Goal: Task Accomplishment & Management: Use online tool/utility

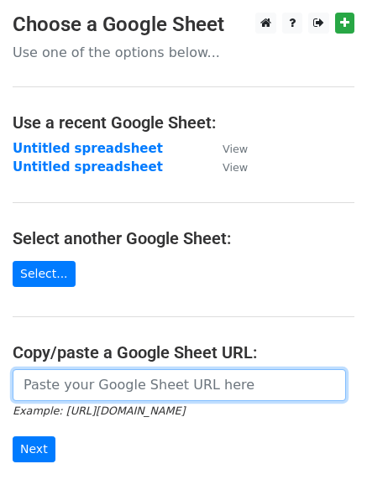
click at [76, 388] on input "url" at bounding box center [179, 385] width 333 height 32
paste input "https://docs.google.com/spreadsheets/d/1Hq0aiBuMlY_2WXI9KAtk0xxBBicx57CTI14DDFA…"
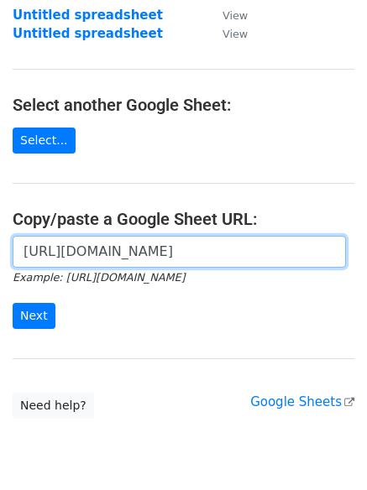
scroll to position [148, 0]
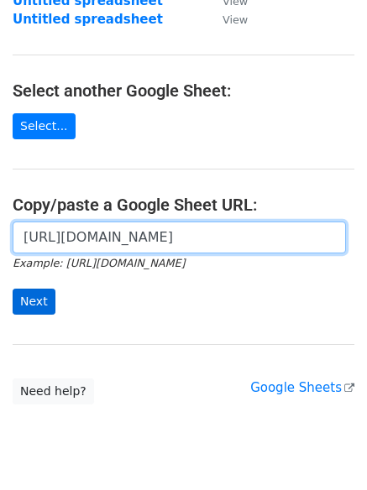
type input "https://docs.google.com/spreadsheets/d/1Hq0aiBuMlY_2WXI9KAtk0xxBBicx57CTI14DDFA…"
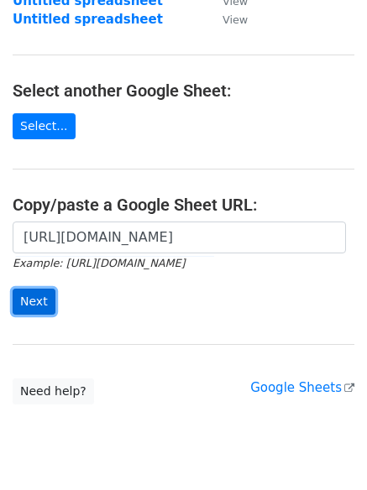
scroll to position [0, 0]
click at [38, 300] on input "Next" at bounding box center [34, 302] width 43 height 26
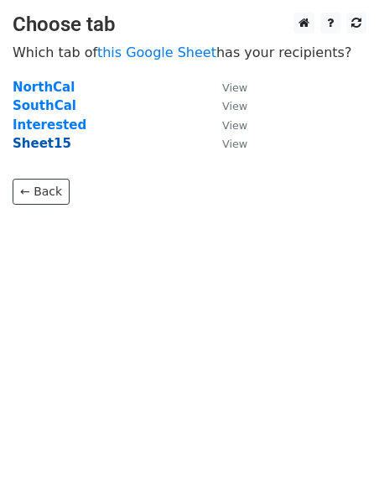
click at [51, 144] on strong "Sheet15" at bounding box center [42, 143] width 59 height 15
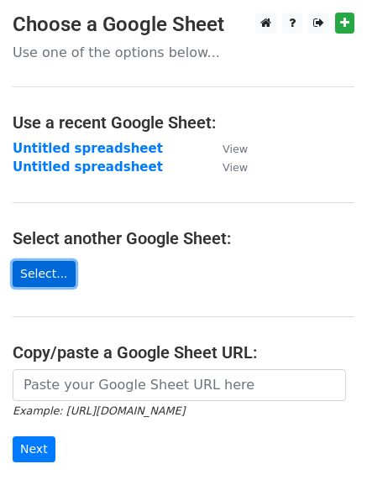
click at [54, 277] on link "Select..." at bounding box center [44, 274] width 63 height 26
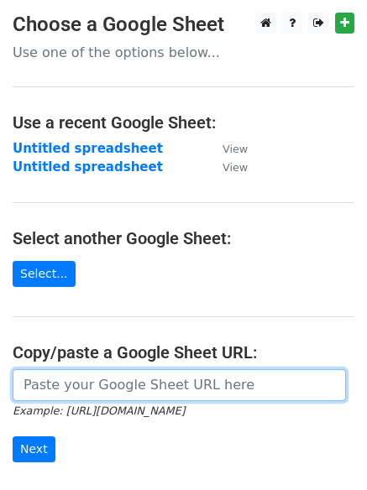
click at [64, 386] on input "url" at bounding box center [179, 385] width 333 height 32
paste input "[URL][DOMAIN_NAME]"
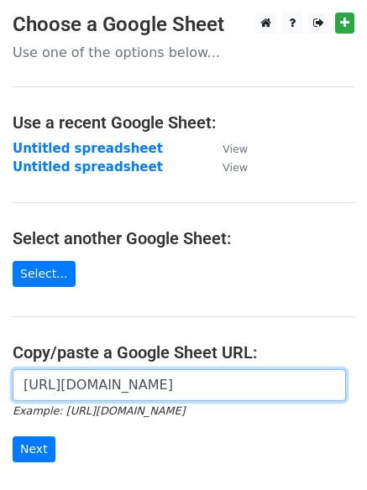
scroll to position [0, 477]
type input "[URL][DOMAIN_NAME]"
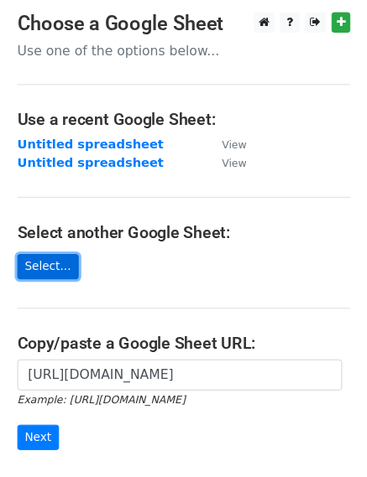
scroll to position [0, 0]
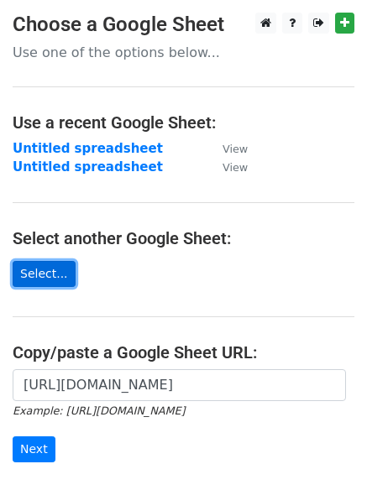
click at [59, 274] on link "Select..." at bounding box center [44, 274] width 63 height 26
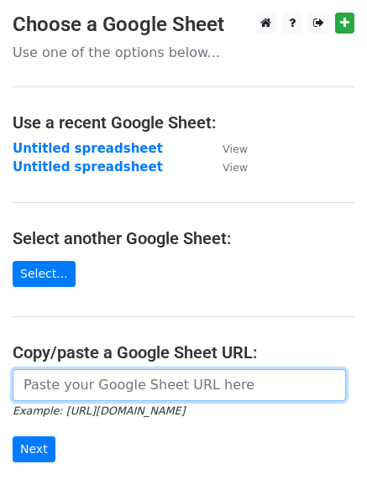
click at [60, 382] on input "url" at bounding box center [179, 385] width 333 height 32
paste input "[URL][DOMAIN_NAME]"
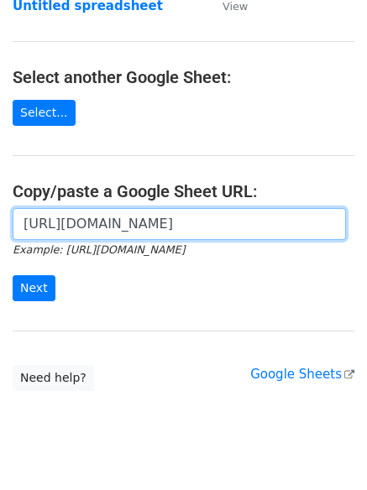
scroll to position [196, 0]
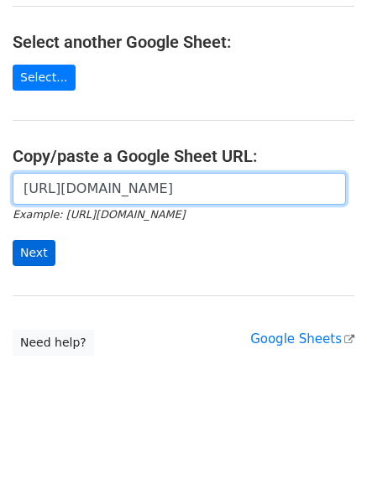
type input "https://docs.google.com/spreadsheets/d/1Hq0aiBuMlY_2WXI9KAtk0xxBBicx57CTI14DDFA…"
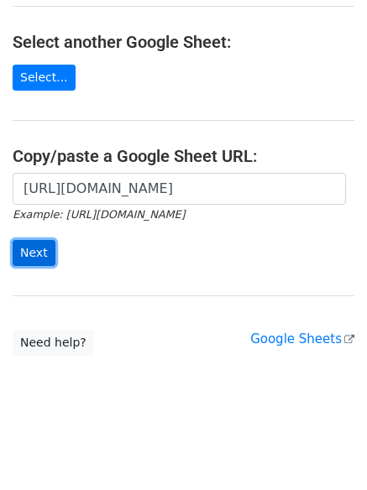
click at [43, 259] on input "Next" at bounding box center [34, 253] width 43 height 26
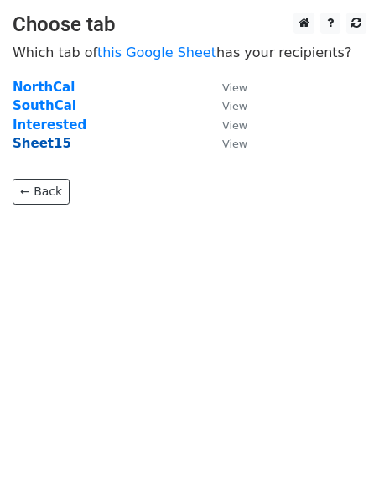
click at [23, 147] on strong "Sheet15" at bounding box center [42, 143] width 59 height 15
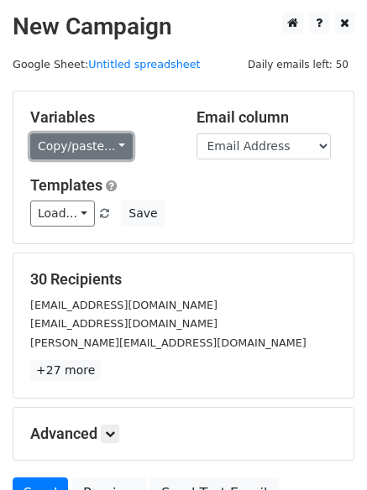
click at [91, 149] on link "Copy/paste..." at bounding box center [81, 146] width 102 height 26
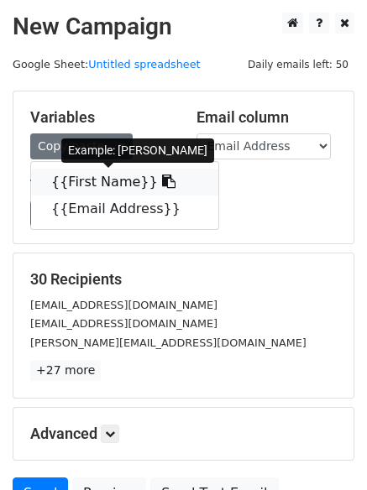
click at [66, 176] on link "{{First Name}}" at bounding box center [124, 182] width 187 height 27
